Goal: Navigation & Orientation: Go to known website

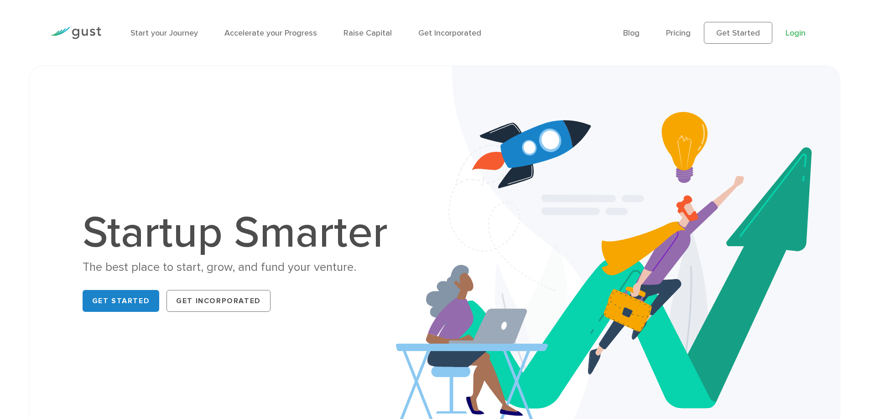
click at [793, 31] on link "Login" at bounding box center [796, 33] width 20 height 10
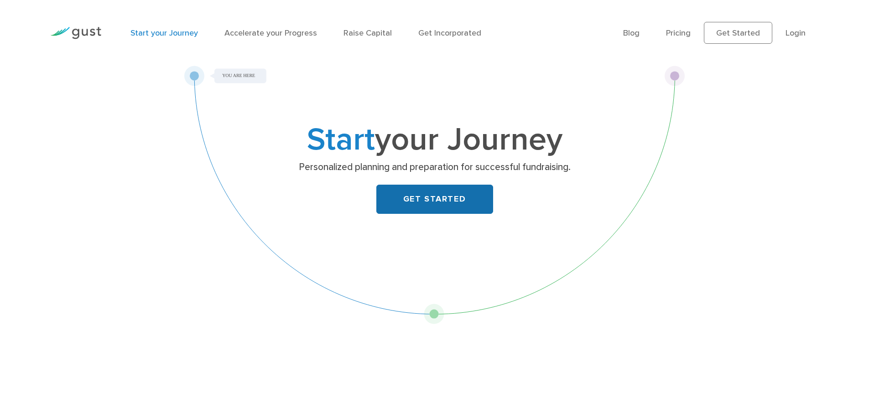
click at [446, 200] on link "GET STARTED" at bounding box center [434, 199] width 117 height 29
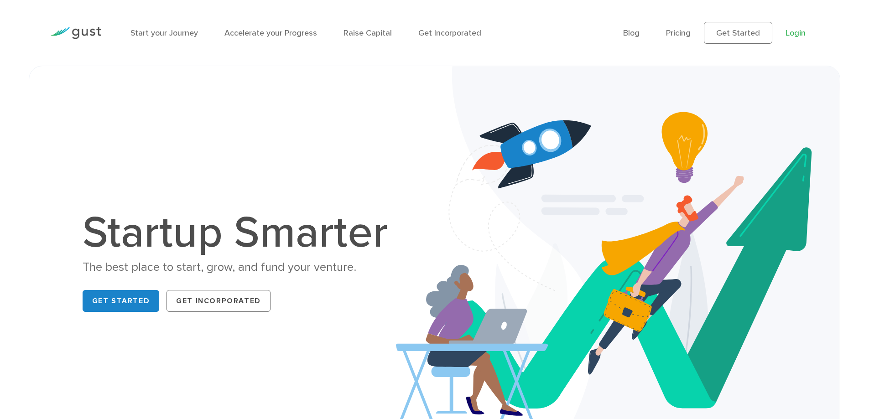
click at [790, 34] on link "Login" at bounding box center [796, 33] width 20 height 10
